Goal: Task Accomplishment & Management: Manage account settings

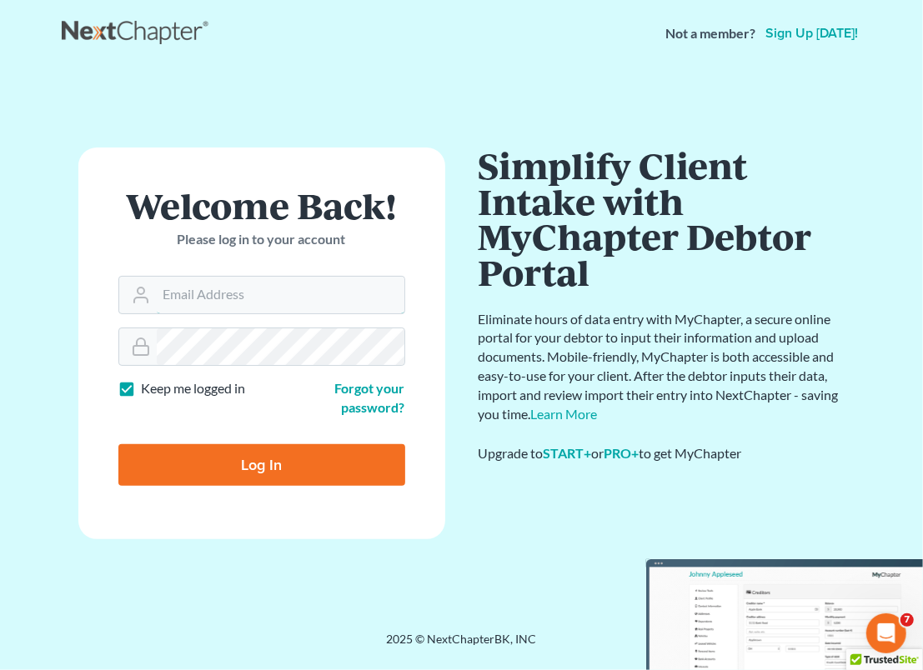
type input "rachamberslaw1"
click at [273, 464] on input "Log In" at bounding box center [261, 465] width 287 height 42
type input "Thinking..."
type input "rachamberslaw1"
click at [250, 458] on input "Log In" at bounding box center [261, 465] width 287 height 42
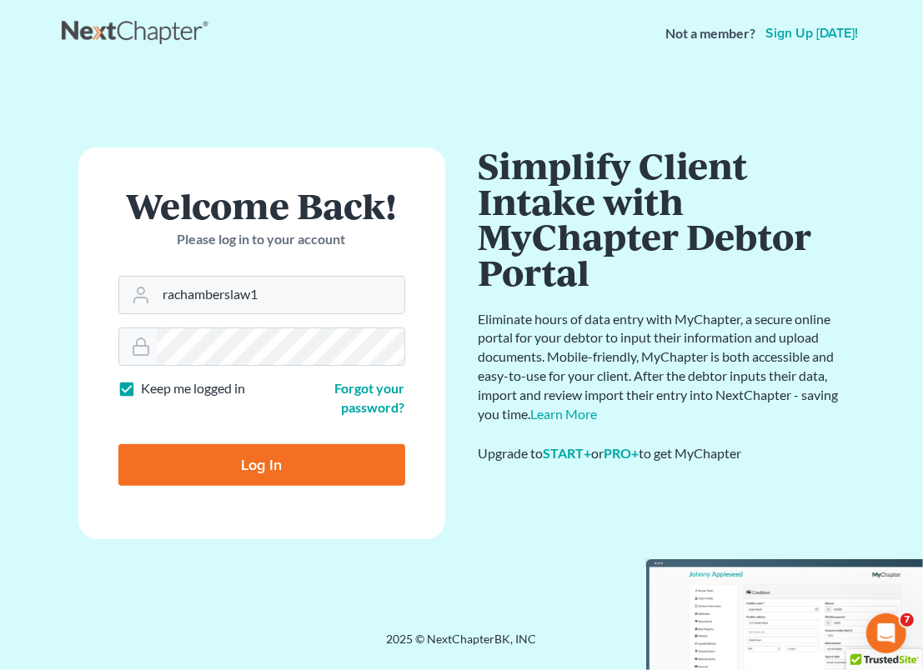
type input "Thinking..."
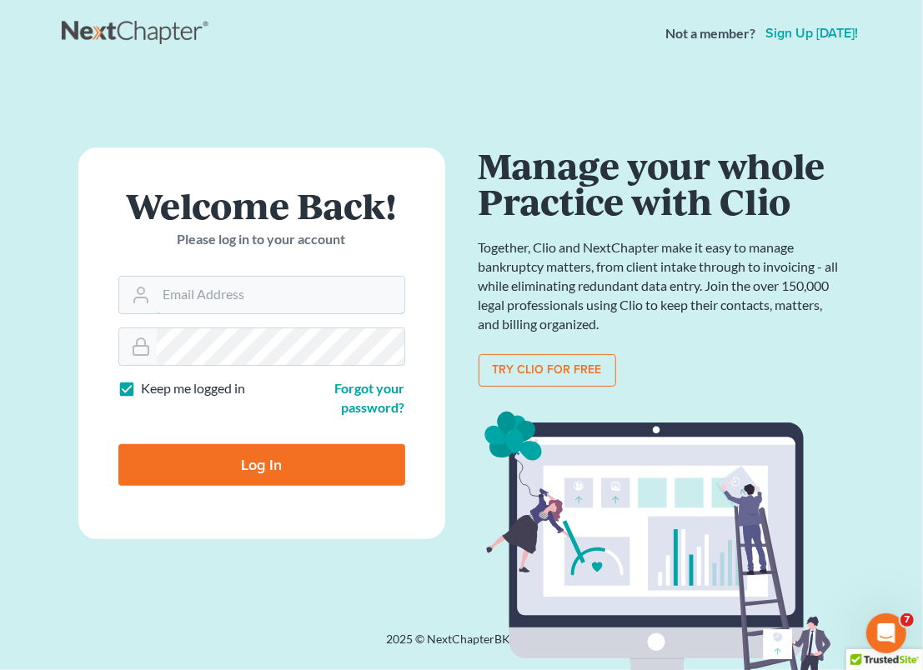
type input "rachamberslaw1"
click at [252, 471] on input "Log In" at bounding box center [261, 465] width 287 height 42
type input "Thinking..."
